Goal: Information Seeking & Learning: Learn about a topic

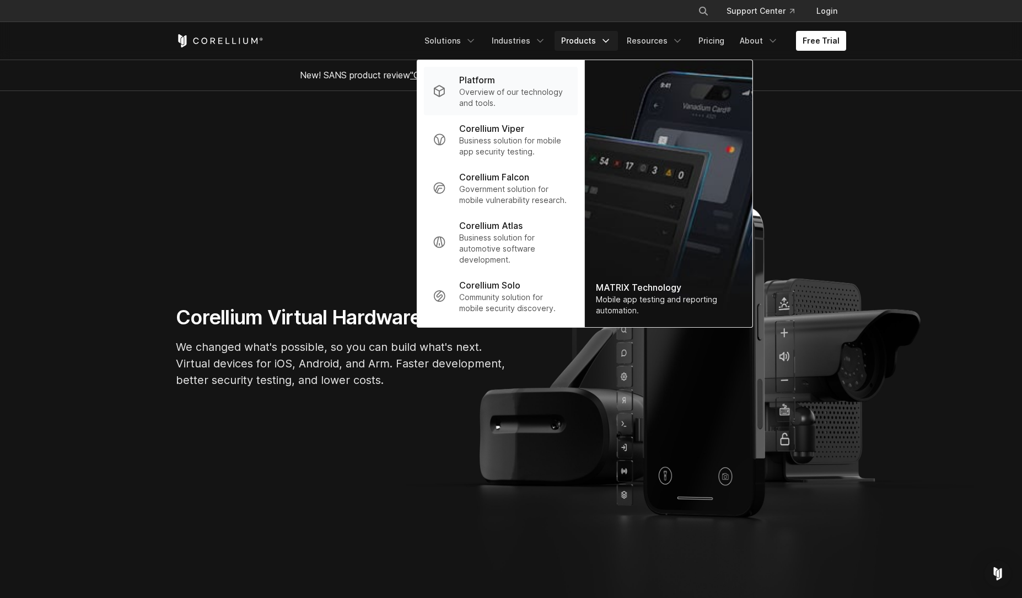
click at [469, 98] on p "Overview of our technology and tools." at bounding box center [514, 98] width 110 height 22
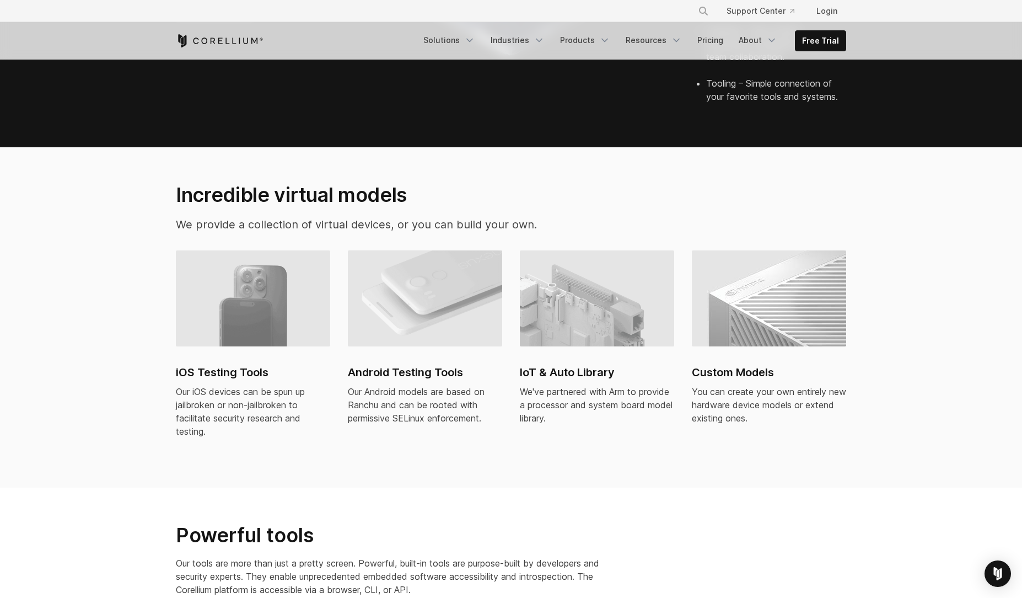
scroll to position [628, 0]
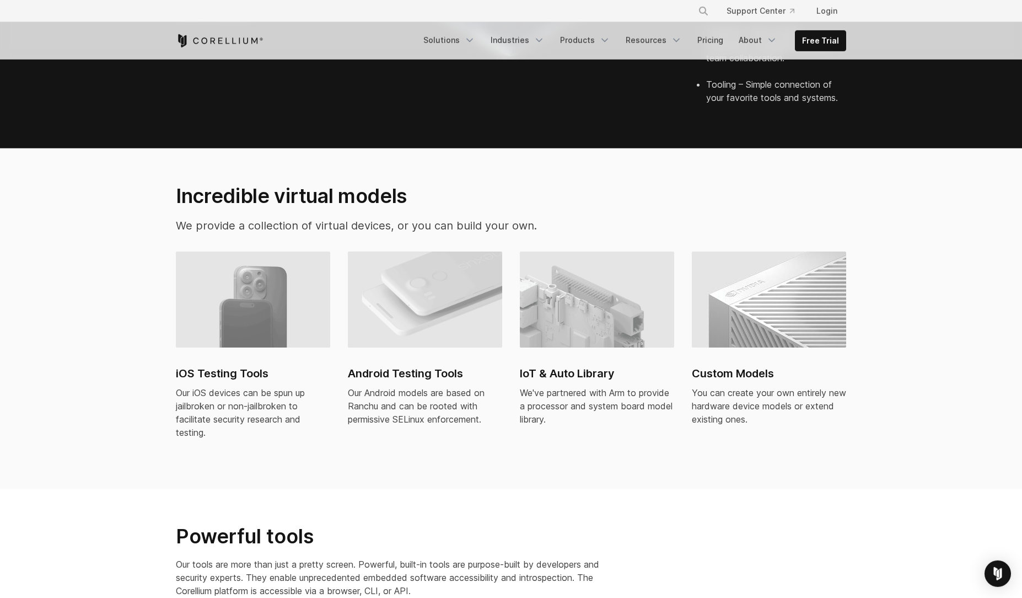
click at [379, 365] on h2 "Android Testing Tools" at bounding box center [425, 373] width 154 height 17
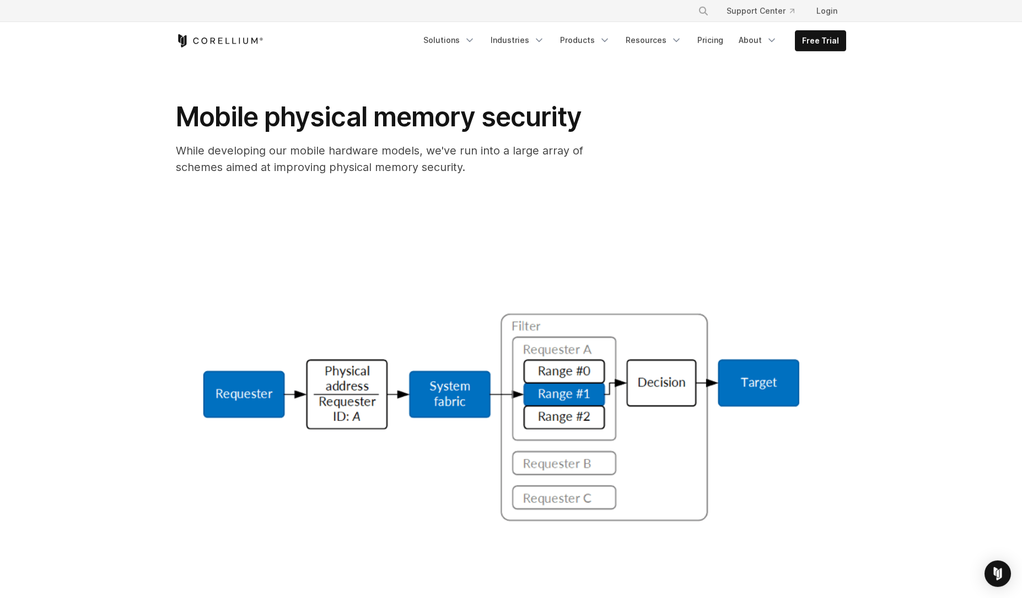
scroll to position [16, 0]
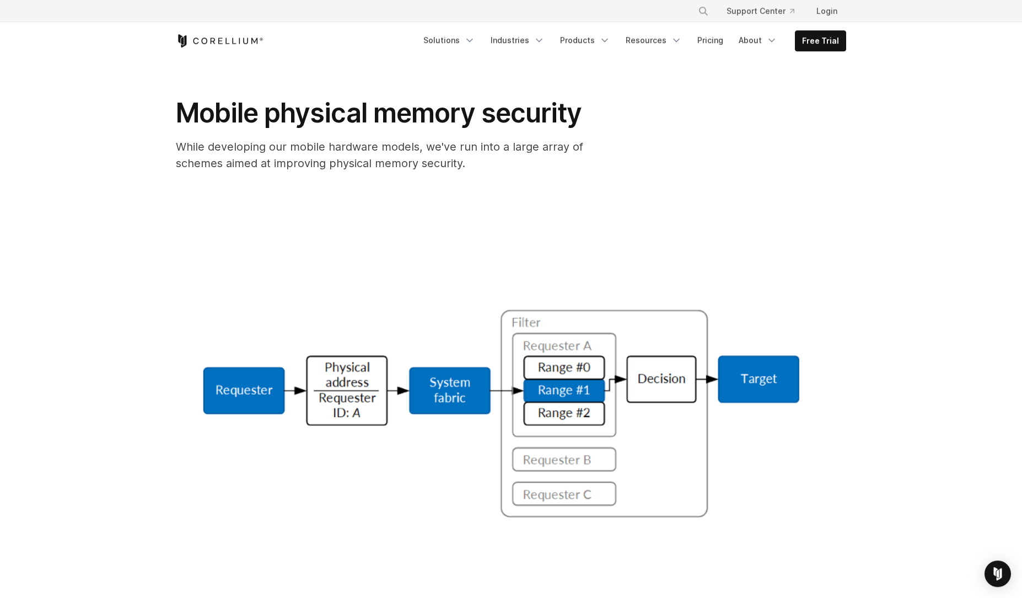
click at [804, 12] on ul "× Search our site... Support Center Login" at bounding box center [770, 11] width 162 height 20
